Goal: Transaction & Acquisition: Purchase product/service

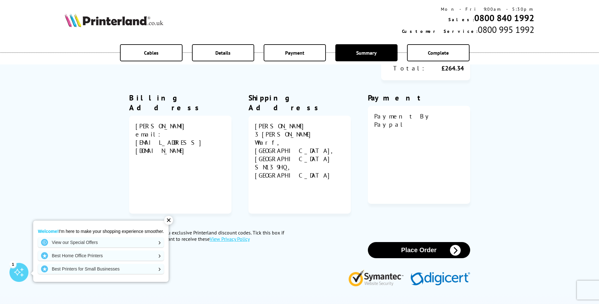
scroll to position [221, 0]
click at [417, 242] on button "Place Order" at bounding box center [419, 250] width 102 height 16
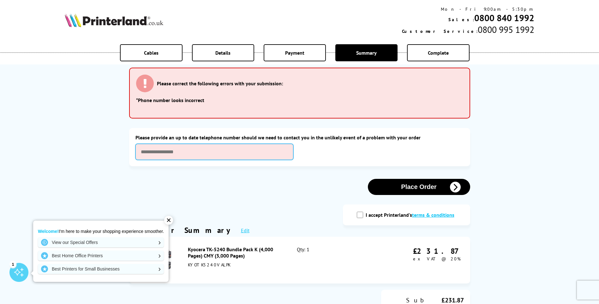
click at [141, 151] on input "text" at bounding box center [214, 152] width 158 height 16
type input "**********"
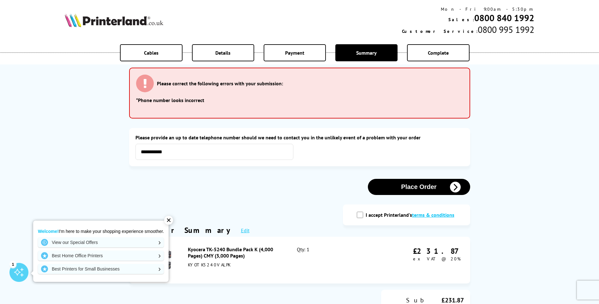
click at [429, 188] on button "Place Order" at bounding box center [419, 187] width 102 height 16
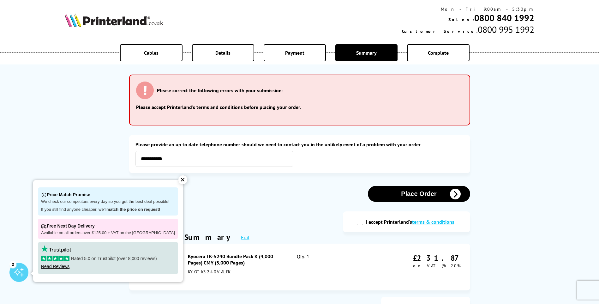
click at [362, 222] on input "I accept Printerland's terms & conditions" at bounding box center [360, 222] width 6 height 6
checkbox input "true"
click at [426, 194] on button "Place Order" at bounding box center [419, 194] width 102 height 16
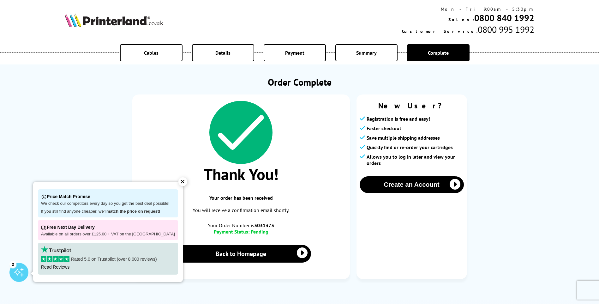
click at [178, 181] on div "✕" at bounding box center [182, 181] width 9 height 9
